Goal: Find specific page/section: Find specific page/section

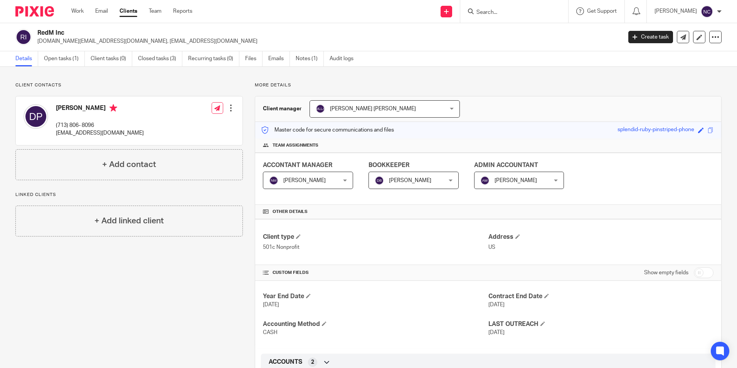
click at [501, 11] on input "Search" at bounding box center [510, 12] width 69 height 7
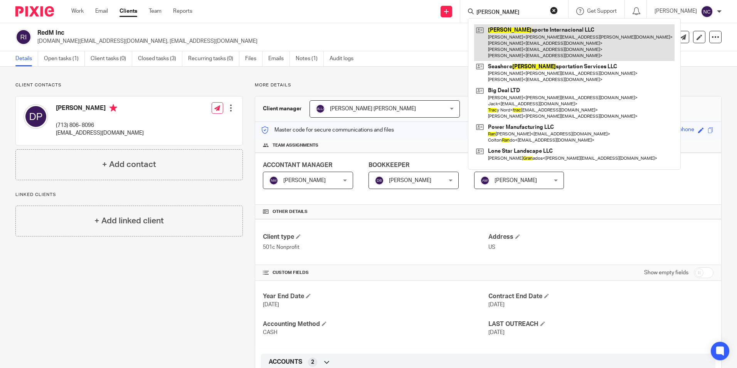
type input "tran"
click at [485, 44] on link at bounding box center [574, 42] width 200 height 37
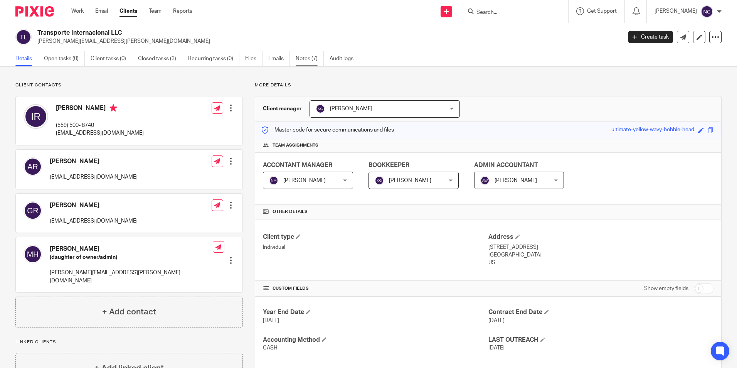
click at [299, 61] on link "Notes (7)" at bounding box center [310, 58] width 28 height 15
